Goal: Task Accomplishment & Management: Manage account settings

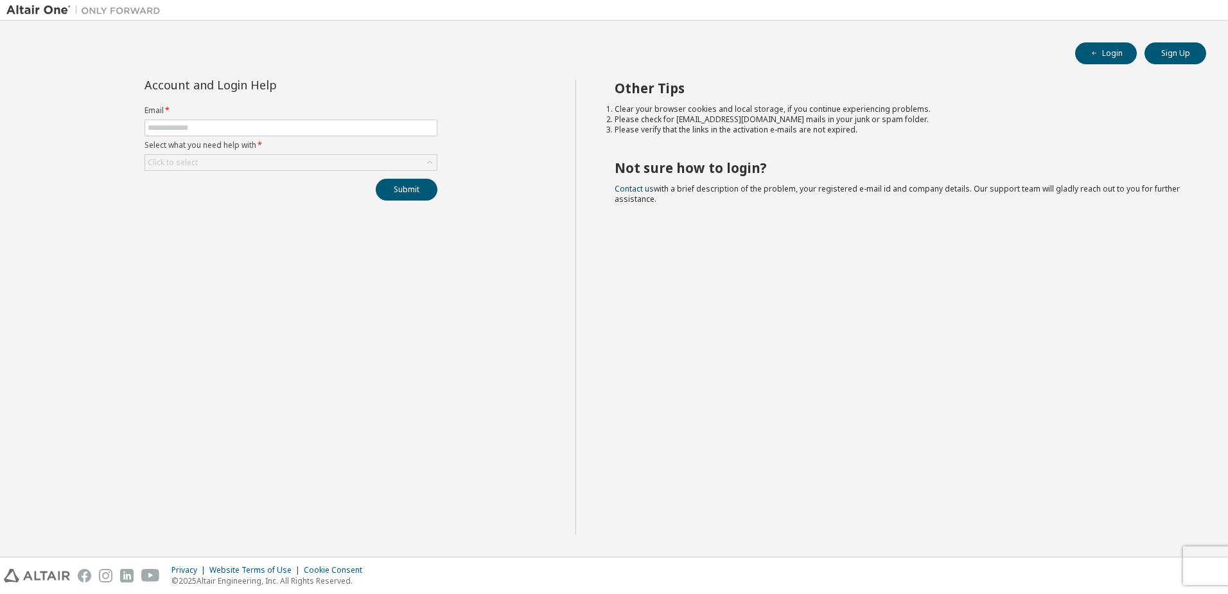
click at [228, 110] on label "Email *" at bounding box center [291, 110] width 293 height 10
click at [227, 123] on input "text" at bounding box center [291, 128] width 287 height 10
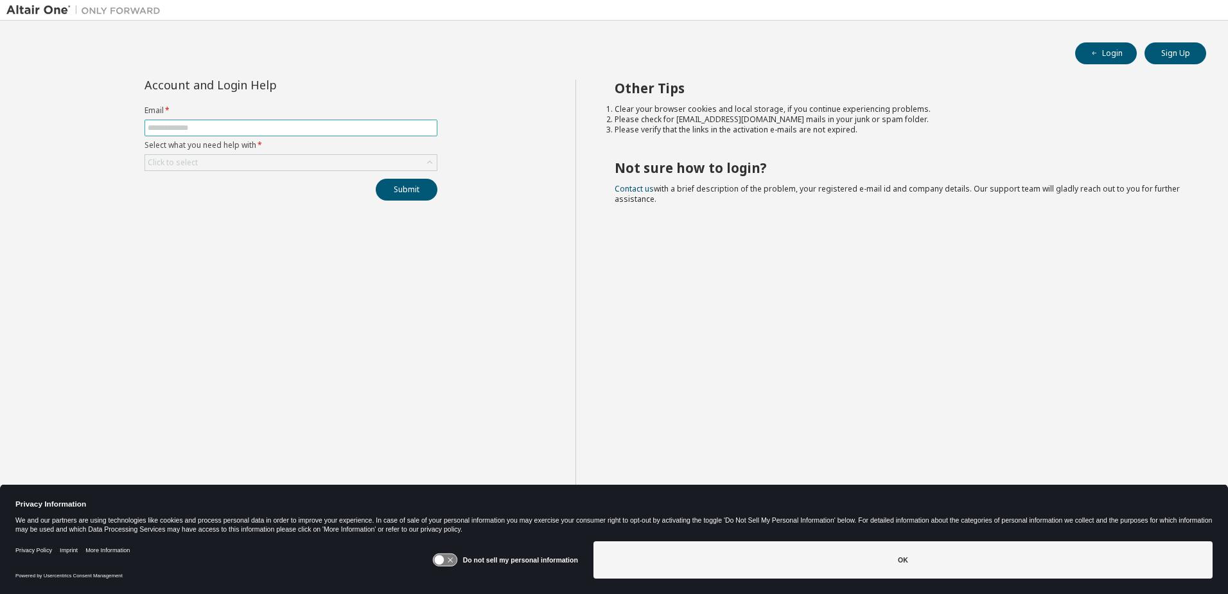
click at [251, 126] on input "text" at bounding box center [291, 128] width 287 height 10
type input "**********"
click at [279, 168] on div "Click to select" at bounding box center [291, 162] width 292 height 15
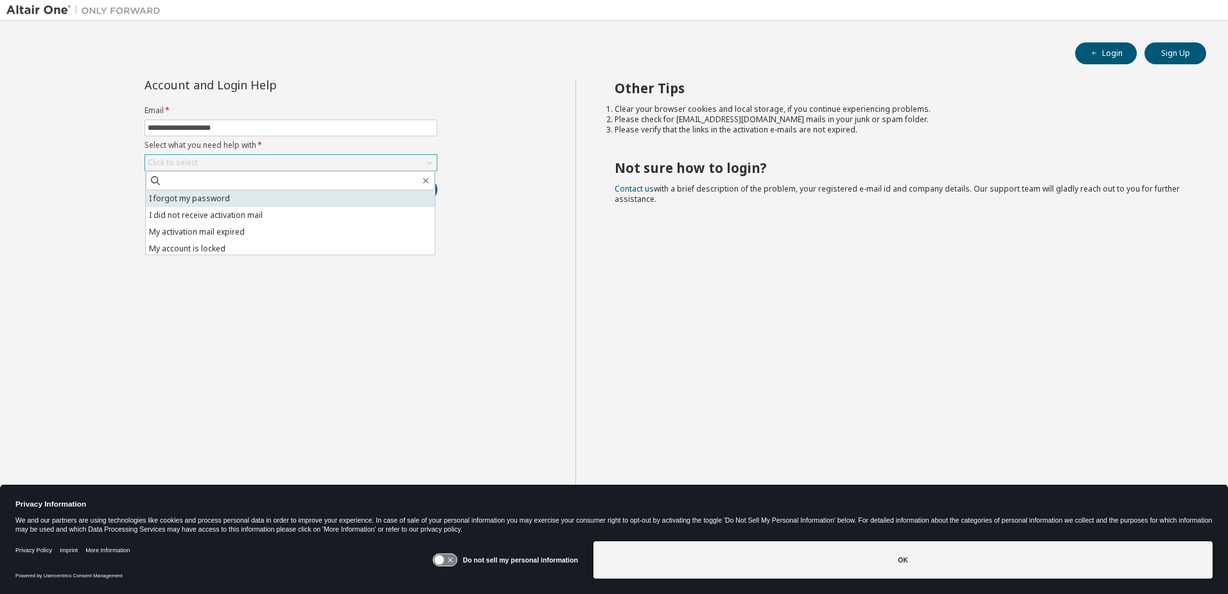
click at [268, 196] on li "I forgot my password" at bounding box center [290, 198] width 289 height 17
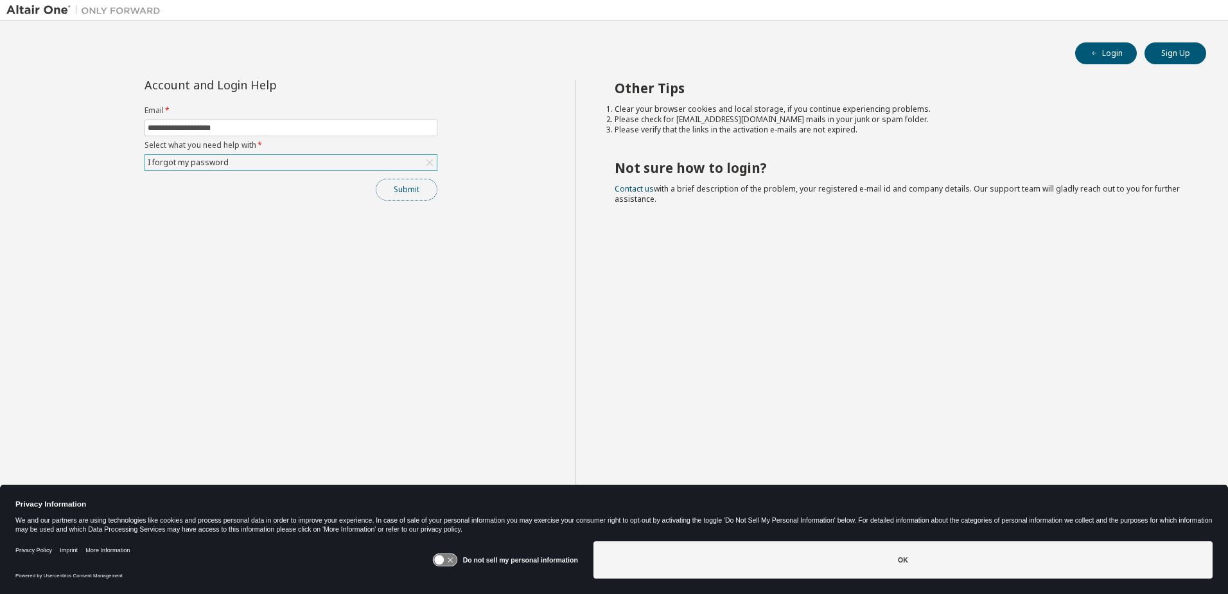
click at [412, 190] on button "Submit" at bounding box center [407, 190] width 62 height 22
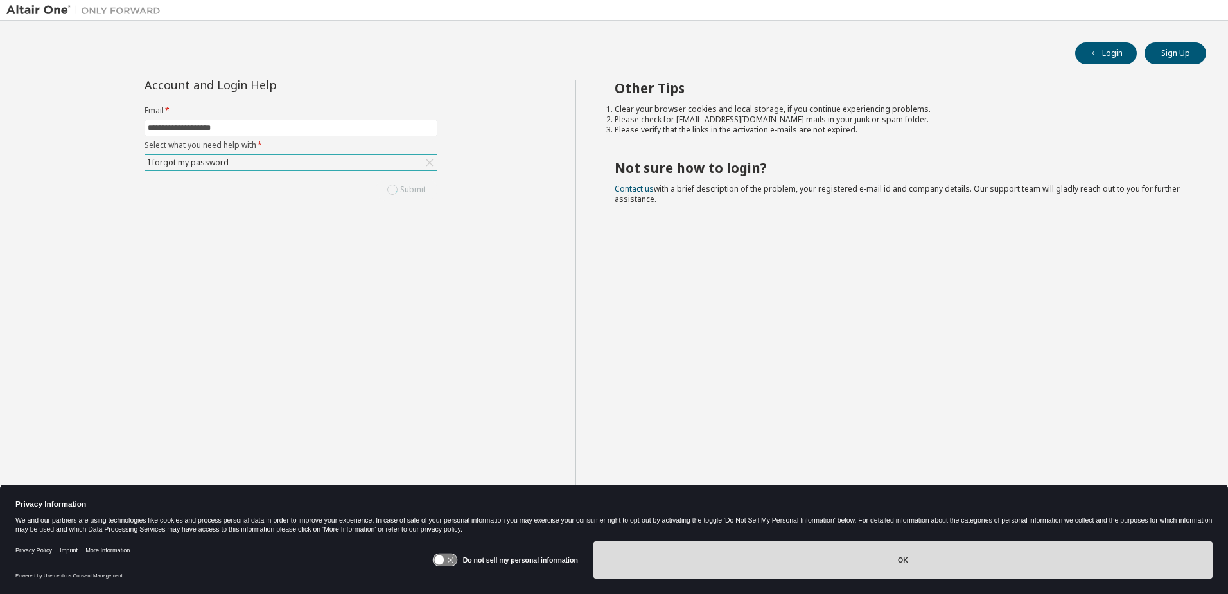
click at [676, 567] on button "OK" at bounding box center [903, 559] width 619 height 37
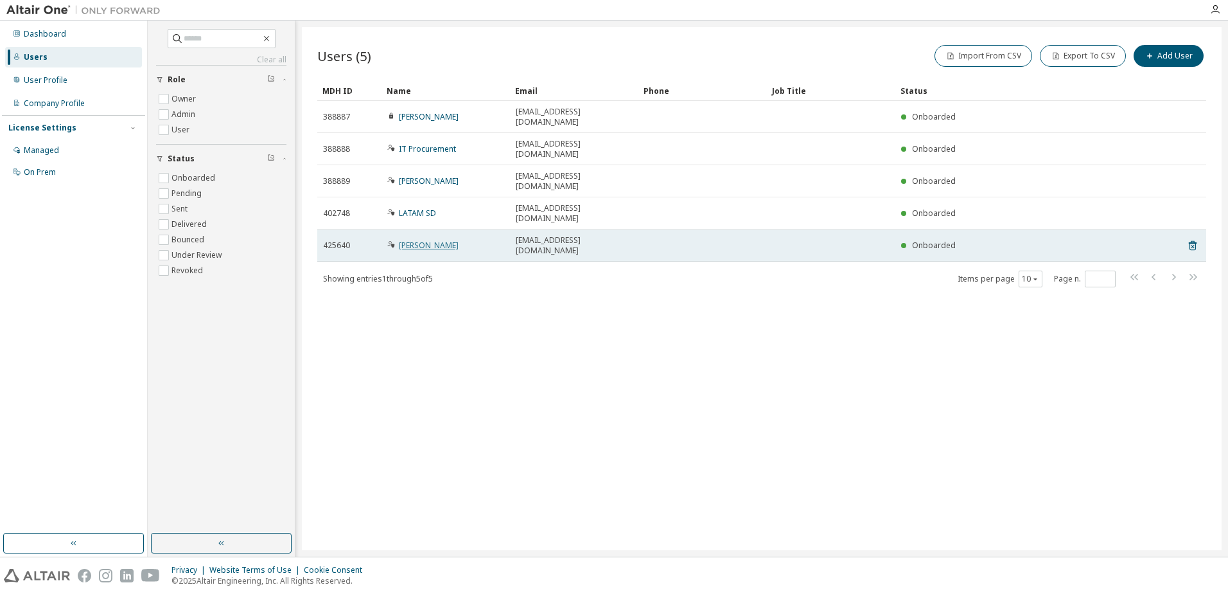
click at [425, 240] on link "[PERSON_NAME]" at bounding box center [429, 245] width 60 height 11
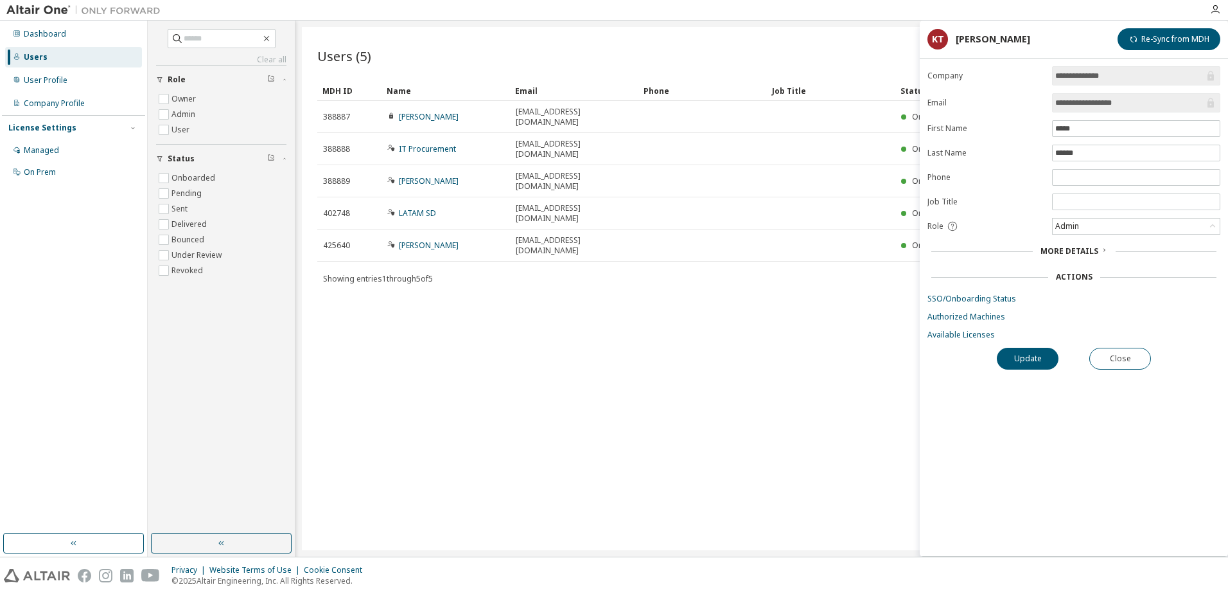
click at [1093, 249] on span "More Details" at bounding box center [1070, 250] width 58 height 11
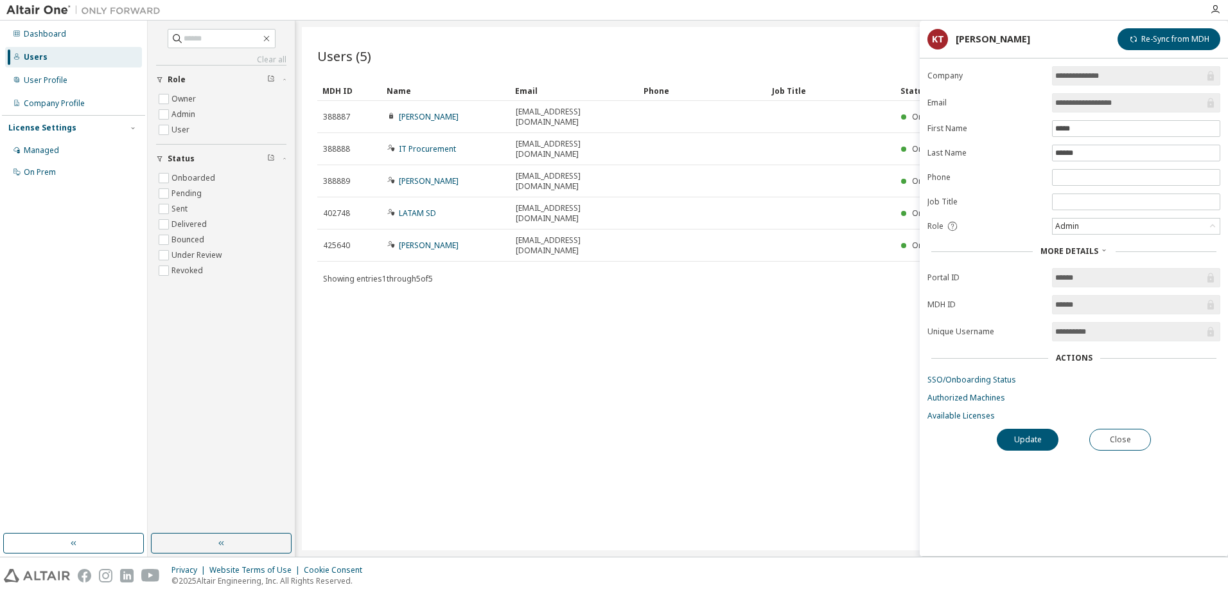
click at [1088, 367] on form "**********" at bounding box center [1074, 243] width 293 height 355
click at [1088, 361] on div "Actions" at bounding box center [1074, 358] width 37 height 10
click at [1144, 436] on button "Close" at bounding box center [1121, 440] width 62 height 22
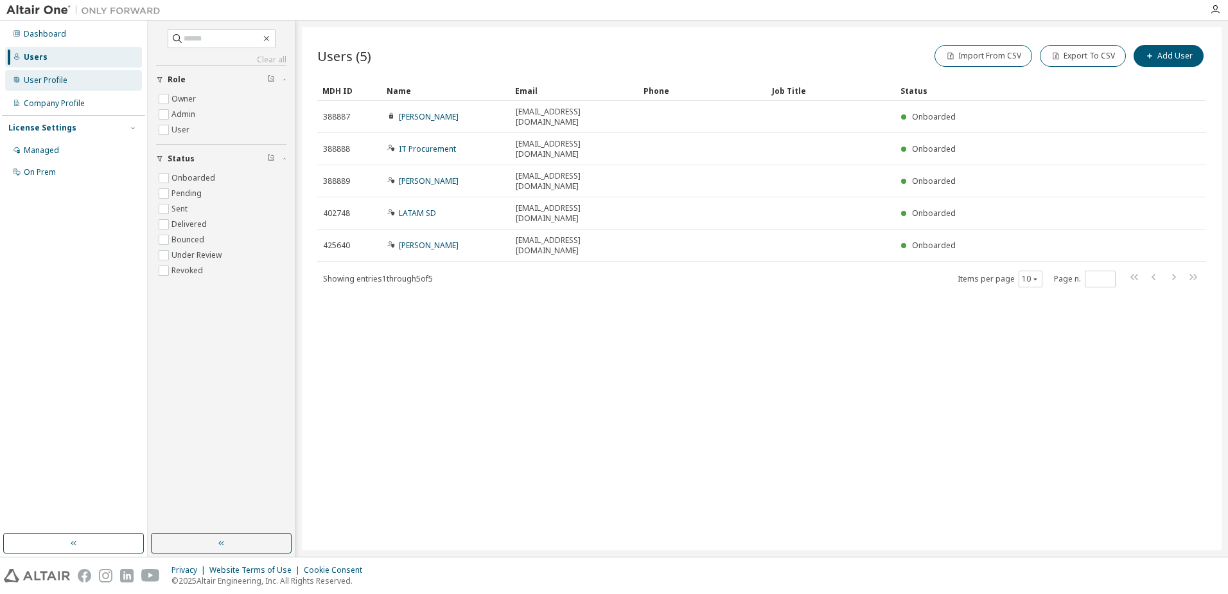
click at [33, 76] on div "User Profile" at bounding box center [46, 80] width 44 height 10
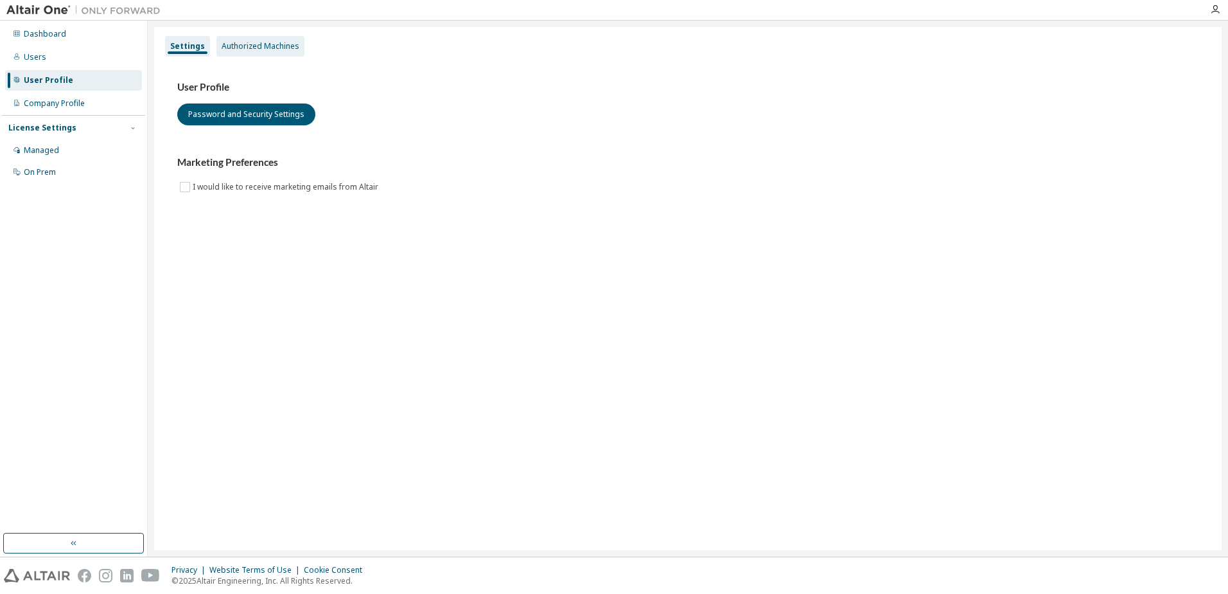
click at [271, 36] on div "Authorized Machines" at bounding box center [261, 46] width 88 height 21
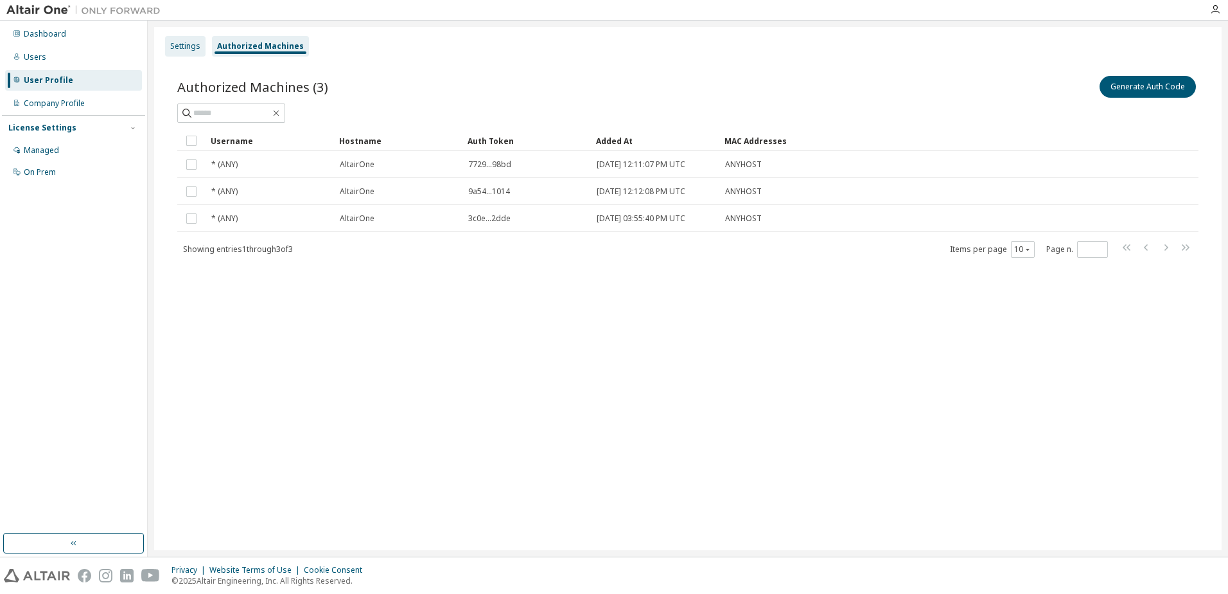
click at [182, 44] on div "Settings" at bounding box center [185, 46] width 30 height 10
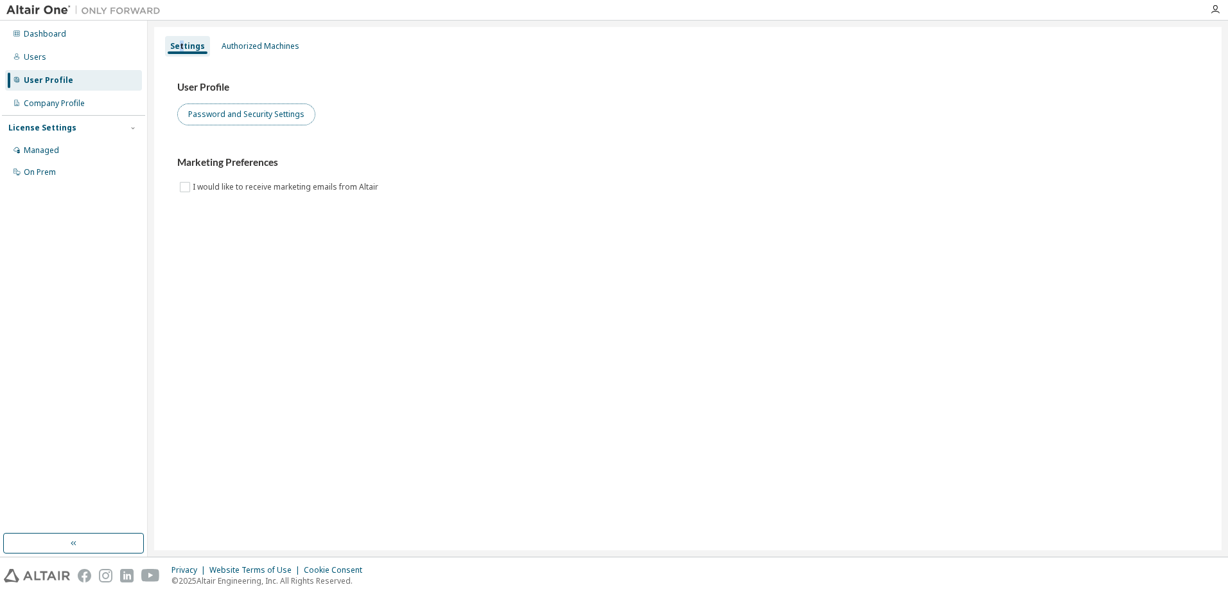
drag, startPoint x: 184, startPoint y: 44, endPoint x: 280, endPoint y: 111, distance: 116.9
click at [280, 111] on button "Password and Security Settings" at bounding box center [246, 114] width 138 height 22
click at [61, 54] on div "Users" at bounding box center [73, 57] width 137 height 21
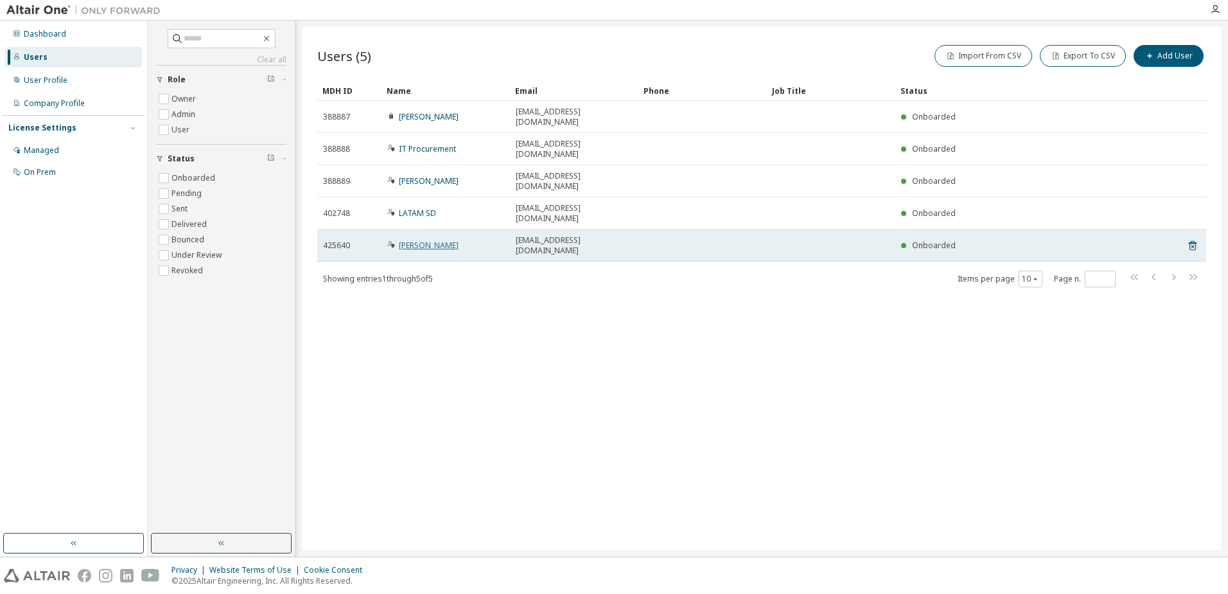
click at [403, 240] on link "[PERSON_NAME]" at bounding box center [429, 245] width 60 height 11
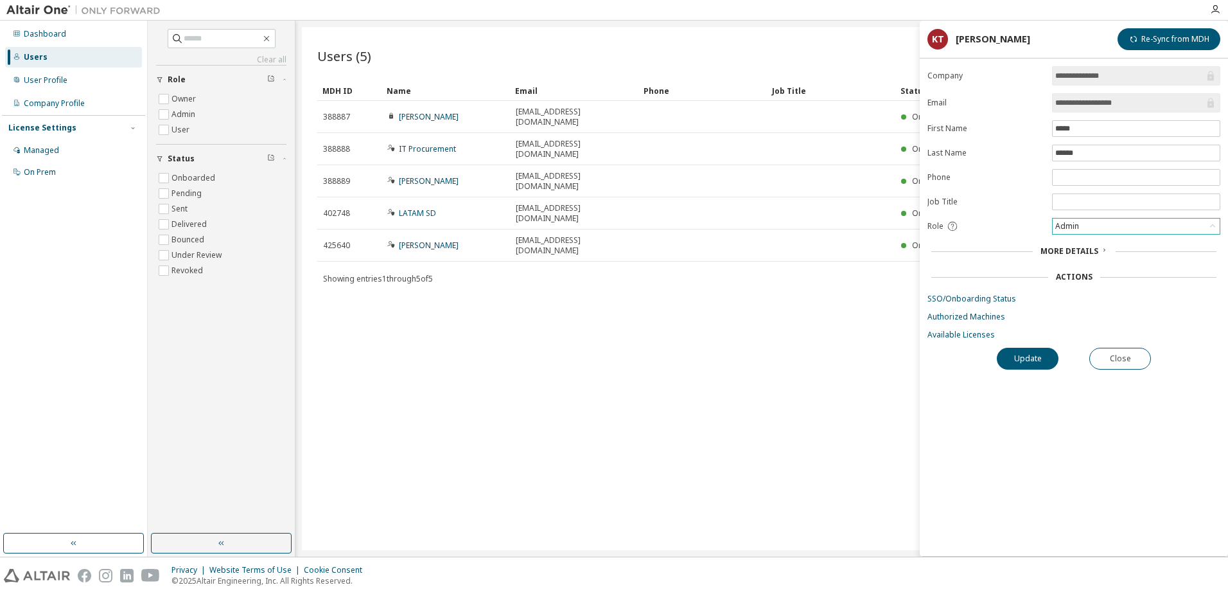
click at [1099, 232] on div "Admin" at bounding box center [1136, 225] width 167 height 15
click at [1016, 216] on form "**********" at bounding box center [1074, 203] width 293 height 274
click at [1079, 250] on span "More Details" at bounding box center [1070, 250] width 58 height 11
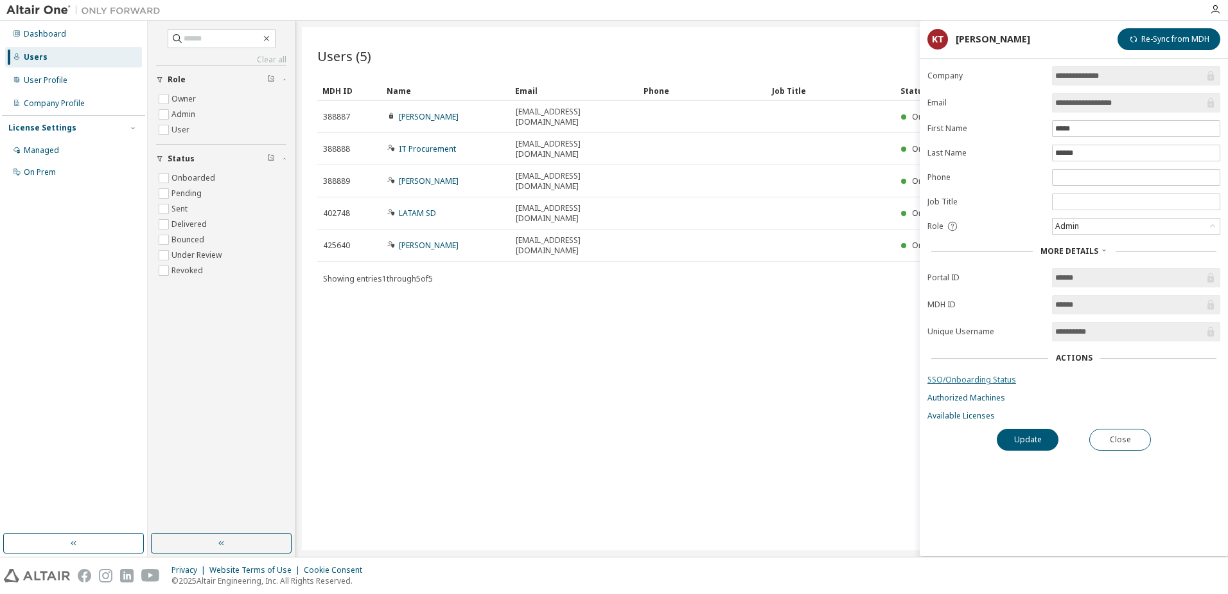
click at [1004, 382] on link "SSO/Onboarding Status" at bounding box center [1074, 380] width 293 height 10
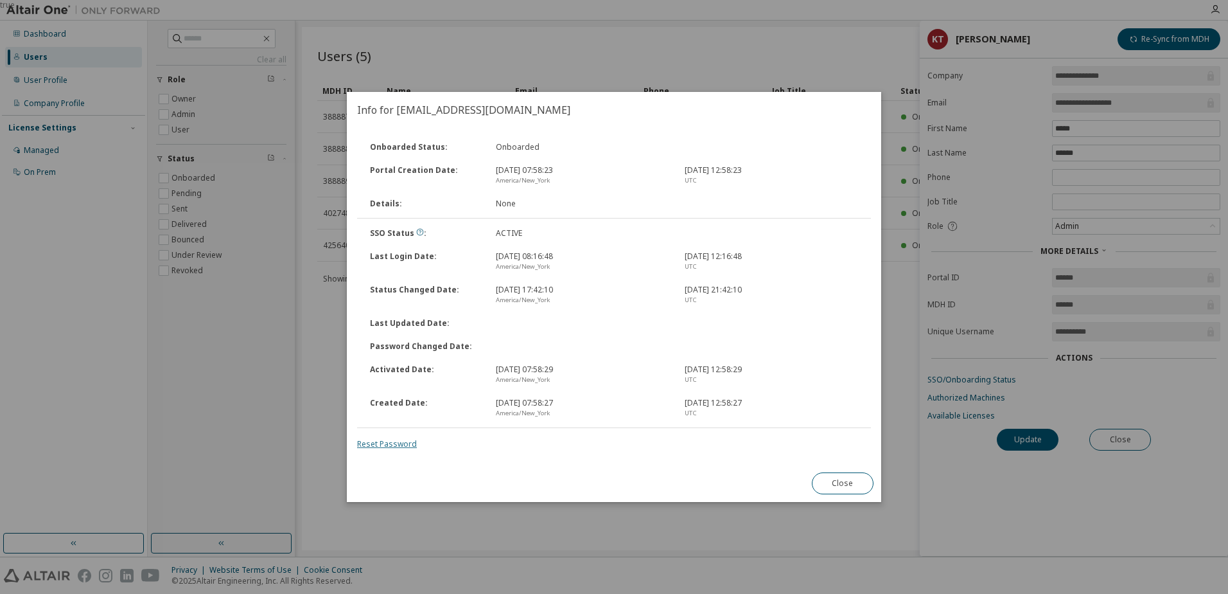
click at [397, 441] on link "Reset Password" at bounding box center [387, 443] width 60 height 11
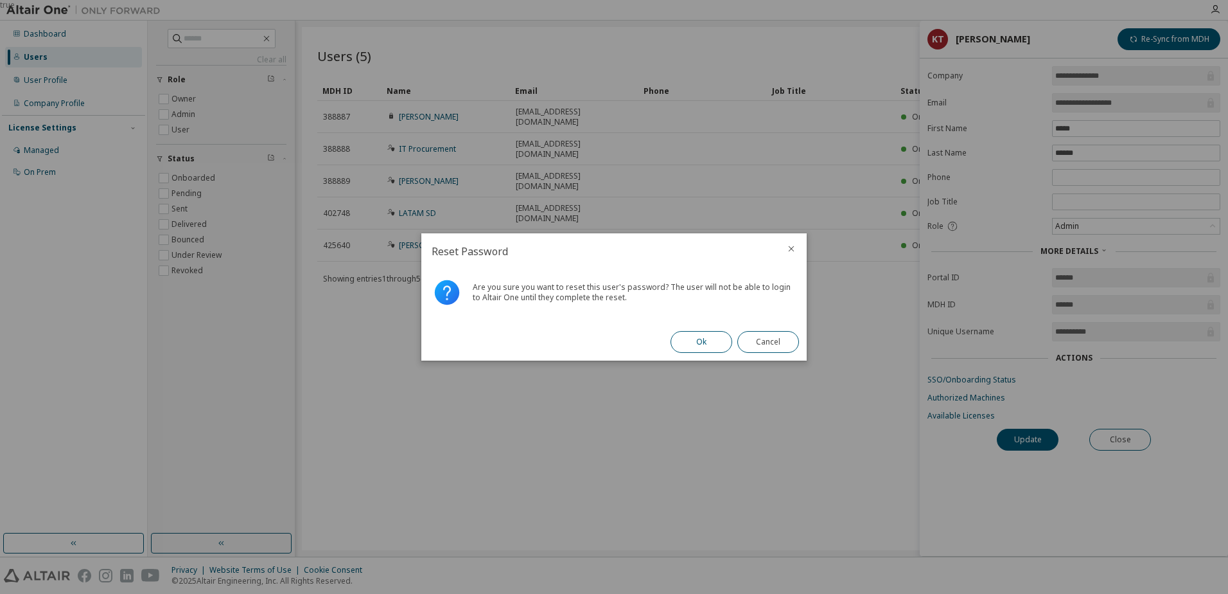
click at [690, 344] on button "Ok" at bounding box center [702, 342] width 62 height 22
click at [790, 337] on button "Close" at bounding box center [769, 342] width 62 height 22
